Goal: Transaction & Acquisition: Book appointment/travel/reservation

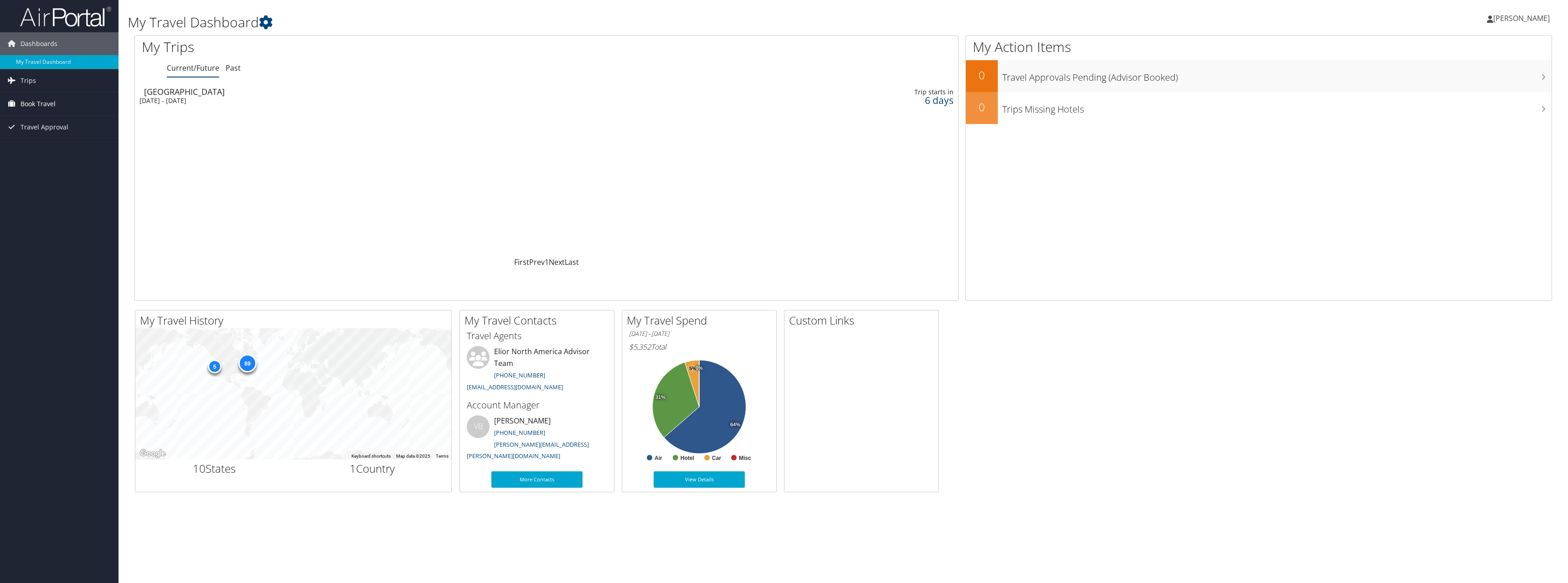
click at [39, 105] on span "Book Travel" at bounding box center [38, 103] width 35 height 23
click at [50, 150] on link "Book/Manage Online Trips" at bounding box center [59, 149] width 119 height 14
